Goal: Transaction & Acquisition: Purchase product/service

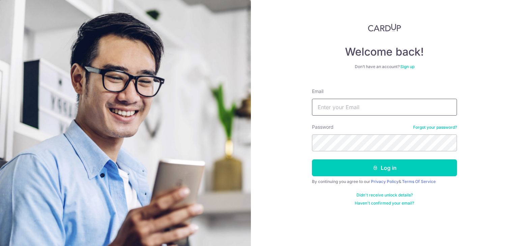
type input "[EMAIL_ADDRESS][DOMAIN_NAME]"
click at [312, 160] on button "Log in" at bounding box center [384, 168] width 145 height 17
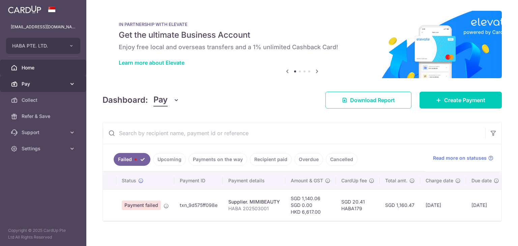
click at [58, 77] on link "Pay" at bounding box center [43, 84] width 86 height 16
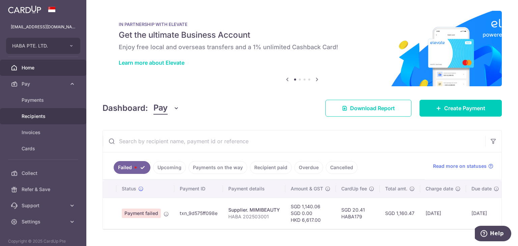
click at [42, 111] on link "Recipients" at bounding box center [43, 116] width 86 height 16
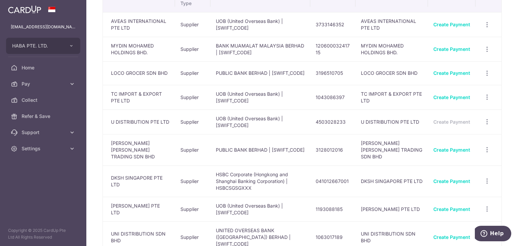
scroll to position [34, 0]
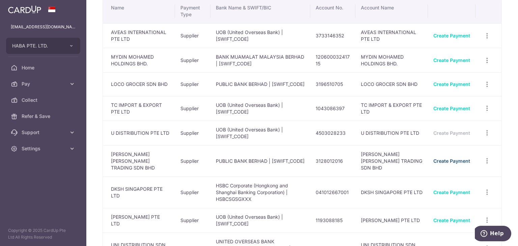
click at [454, 158] on link "Create Payment" at bounding box center [452, 161] width 37 height 6
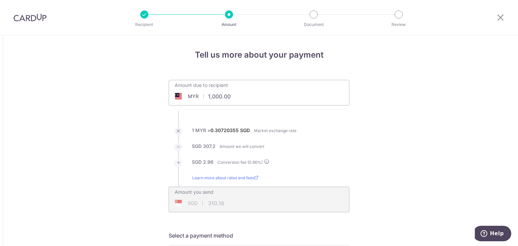
click at [226, 102] on input "1,000.00" at bounding box center [221, 97] width 104 height 16
type input "17,293.00"
type input "5,363.52"
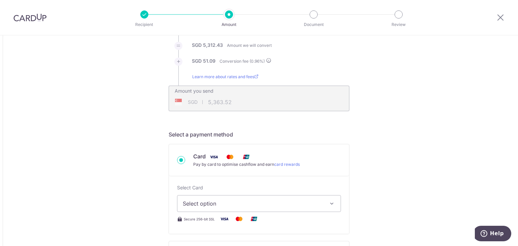
scroll to position [202, 0]
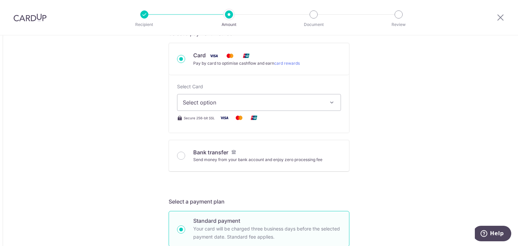
click at [209, 108] on button "Select option" at bounding box center [259, 102] width 164 height 17
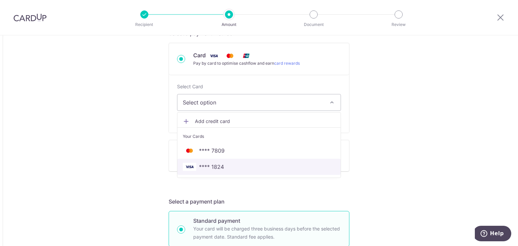
click at [205, 166] on span "**** 1824" at bounding box center [211, 167] width 25 height 8
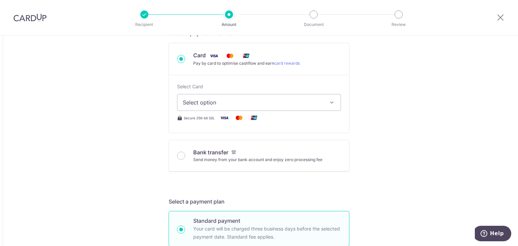
type input "17,293.00"
type input "5,363.51"
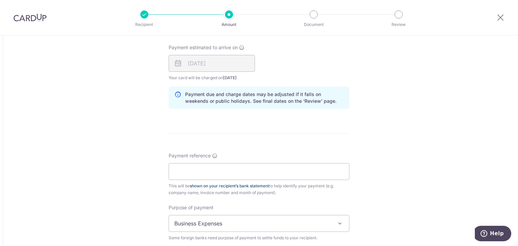
scroll to position [506, 0]
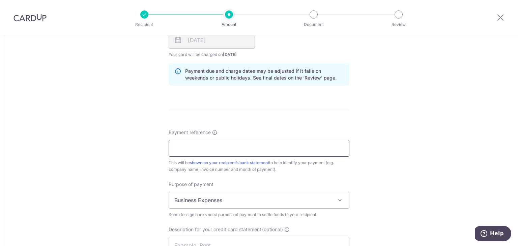
click at [214, 147] on input "Payment reference" at bounding box center [259, 148] width 181 height 17
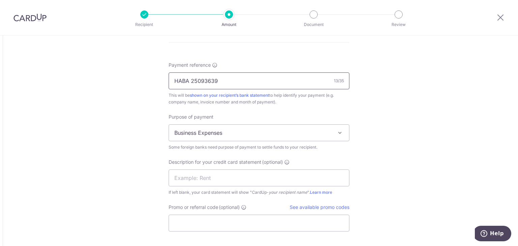
scroll to position [607, 0]
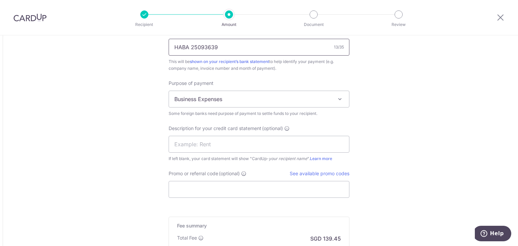
type input "HABA 25093639"
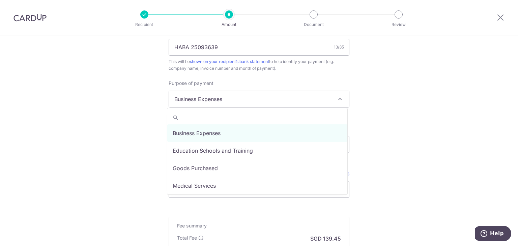
click at [210, 95] on span "Business Expenses" at bounding box center [259, 99] width 180 height 16
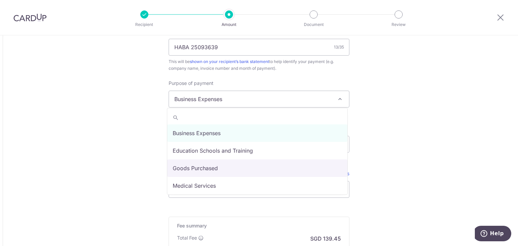
select select "Goods Purchased"
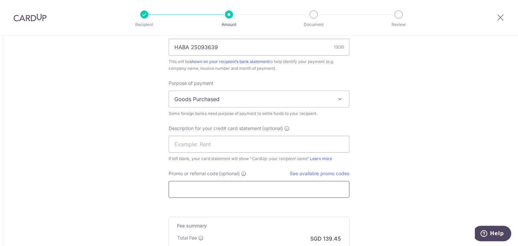
click at [208, 187] on input "Promo or referral code (optional)" at bounding box center [259, 189] width 181 height 17
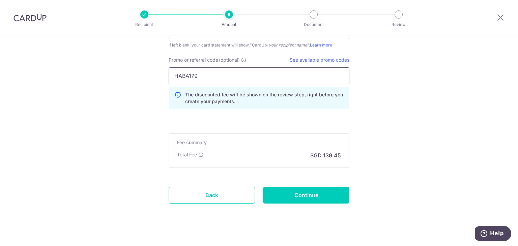
scroll to position [727, 0]
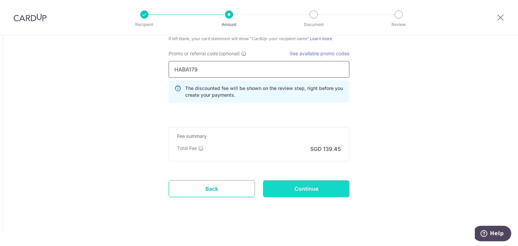
type input "HABA179"
click at [306, 189] on input "Continue" at bounding box center [306, 189] width 86 height 17
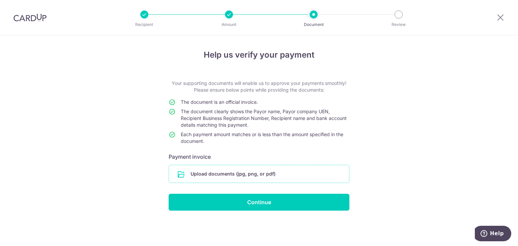
click at [254, 183] on input "file" at bounding box center [259, 174] width 180 height 18
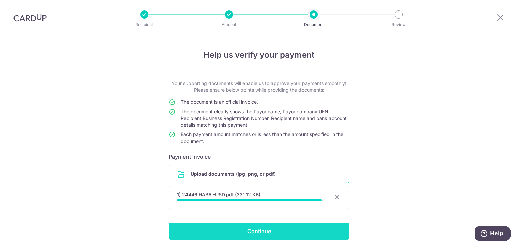
click at [249, 226] on input "Continue" at bounding box center [259, 231] width 181 height 17
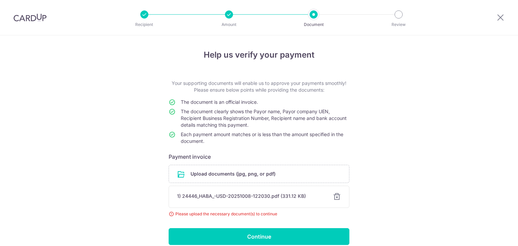
scroll to position [5, 0]
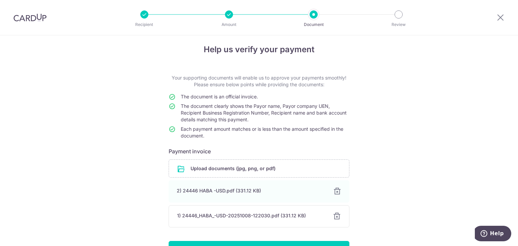
click at [336, 216] on div at bounding box center [337, 217] width 8 height 8
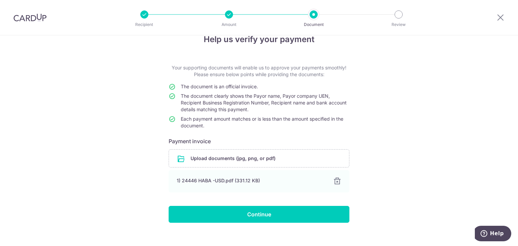
scroll to position [24, 0]
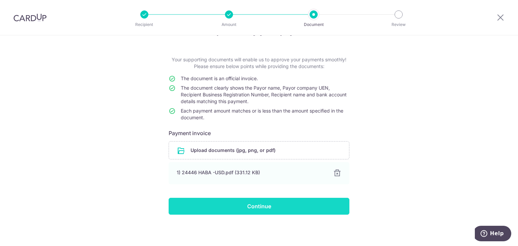
click at [292, 198] on input "Continue" at bounding box center [259, 206] width 181 height 17
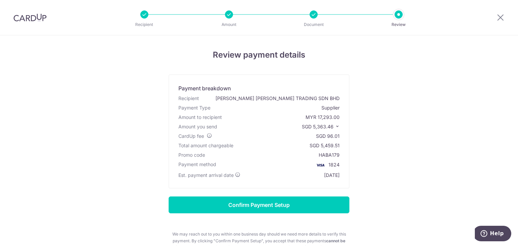
click at [157, 160] on div "Review payment details Payment breakdown Recipient [PERSON_NAME] [PERSON_NAME] …" at bounding box center [259, 162] width 395 height 227
click at [505, 21] on div at bounding box center [500, 17] width 35 height 35
